Goal: Find specific page/section: Find specific page/section

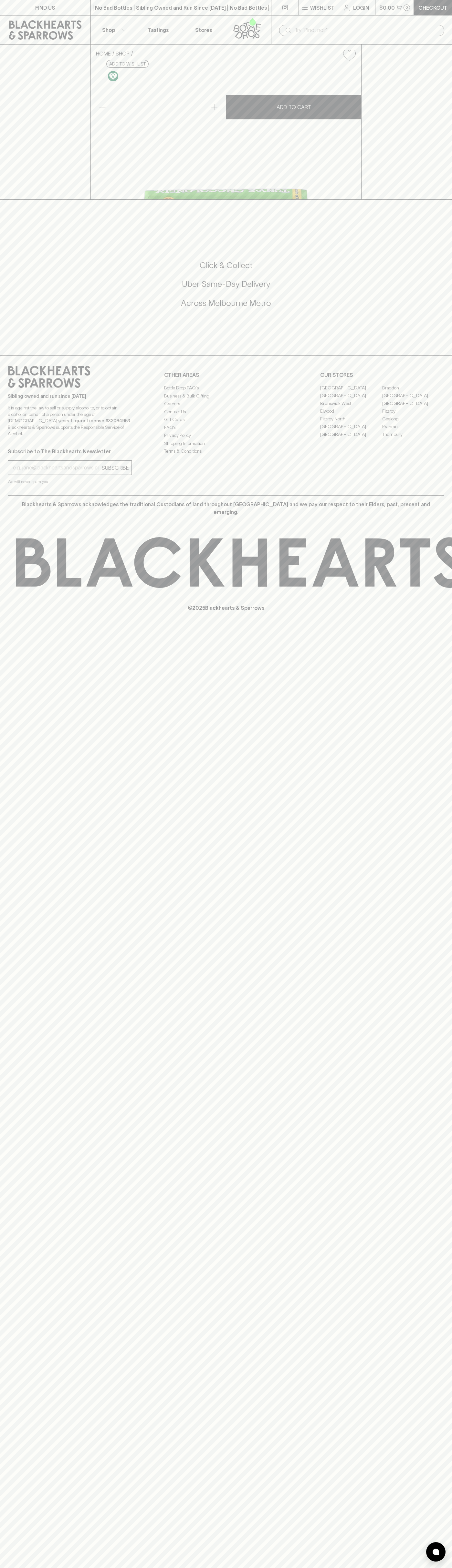
click at [2, 3] on link "FIND US" at bounding box center [45, 7] width 90 height 15
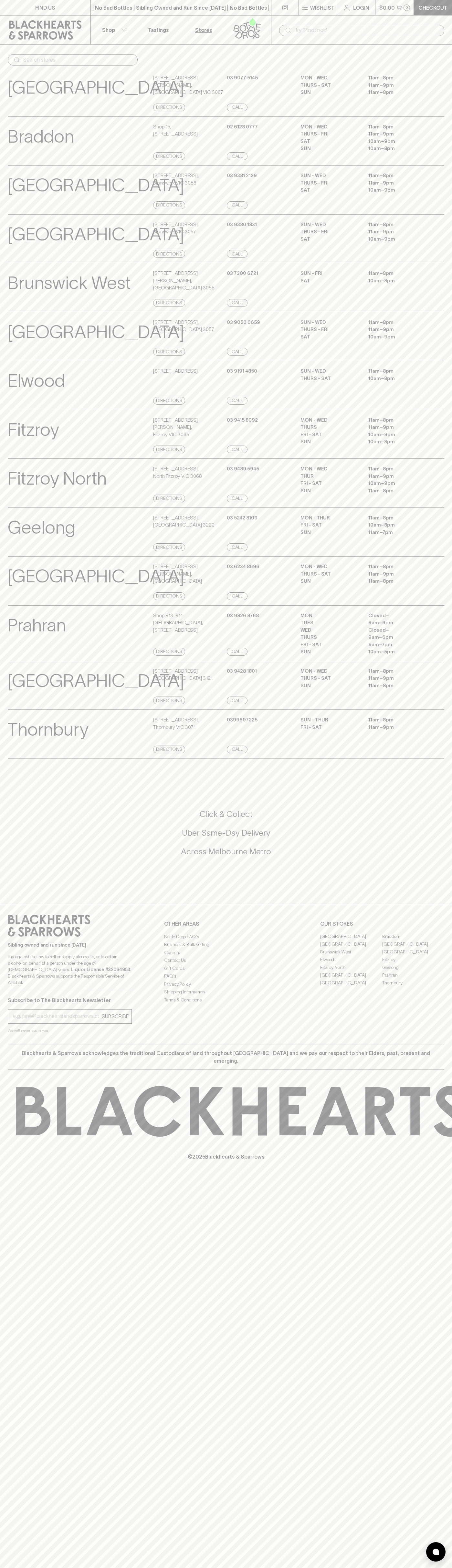
click at [438, 1136] on icon at bounding box center [449, 1111] width 30 height 51
click at [208, 1567] on html "FIND US | No Bad Bottles | Sibling Owned and Run Since 2006 | No Bad Bottles | …" at bounding box center [226, 784] width 452 height 1568
click at [26, 1566] on div "FIND US | No Bad Bottles | Sibling Owned and Run Since 2006 | No Bad Bottles | …" at bounding box center [226, 784] width 452 height 1568
